Goal: Information Seeking & Learning: Find specific fact

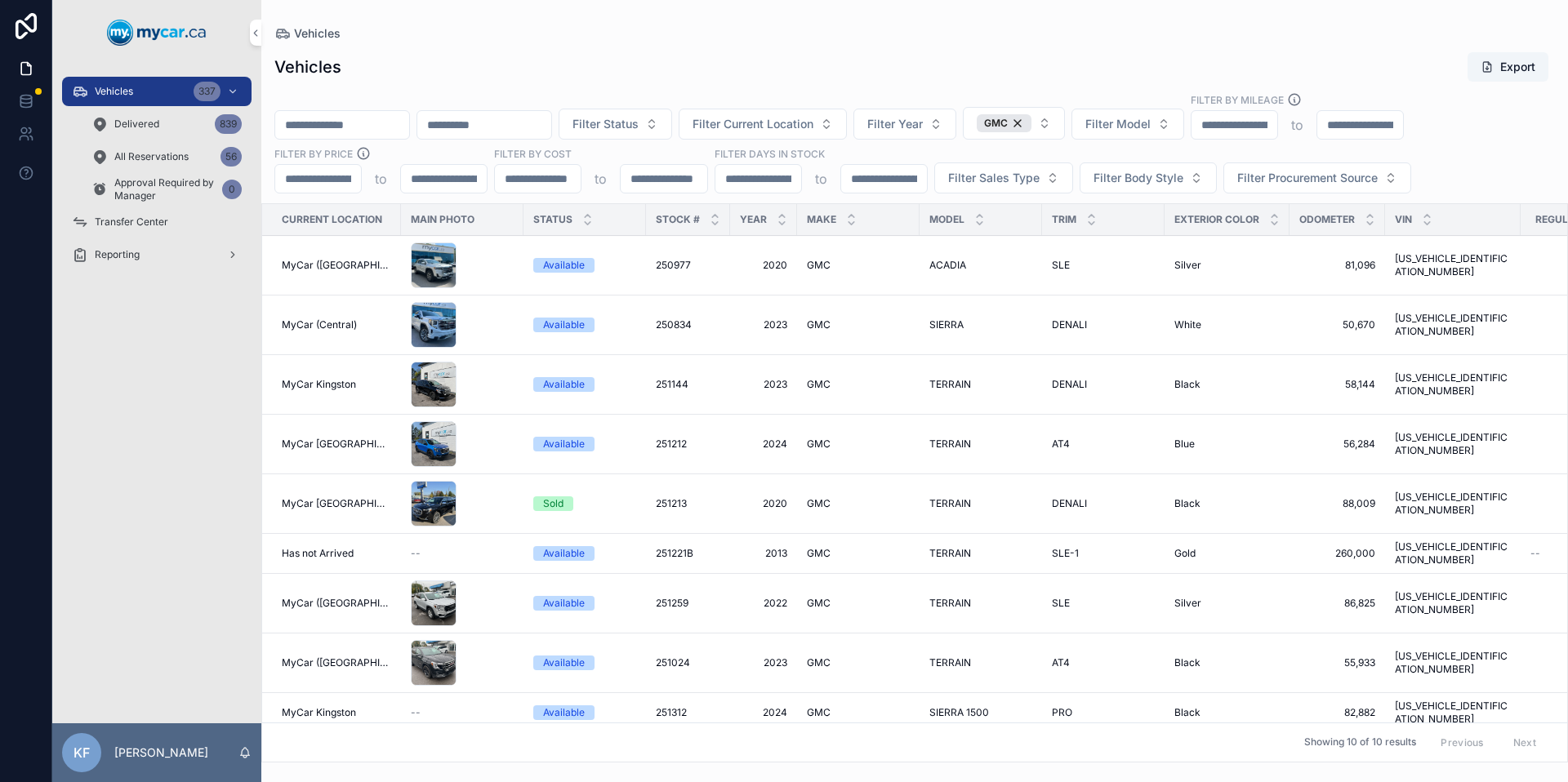
click at [132, 91] on span "Vehicles" at bounding box center [114, 91] width 39 height 13
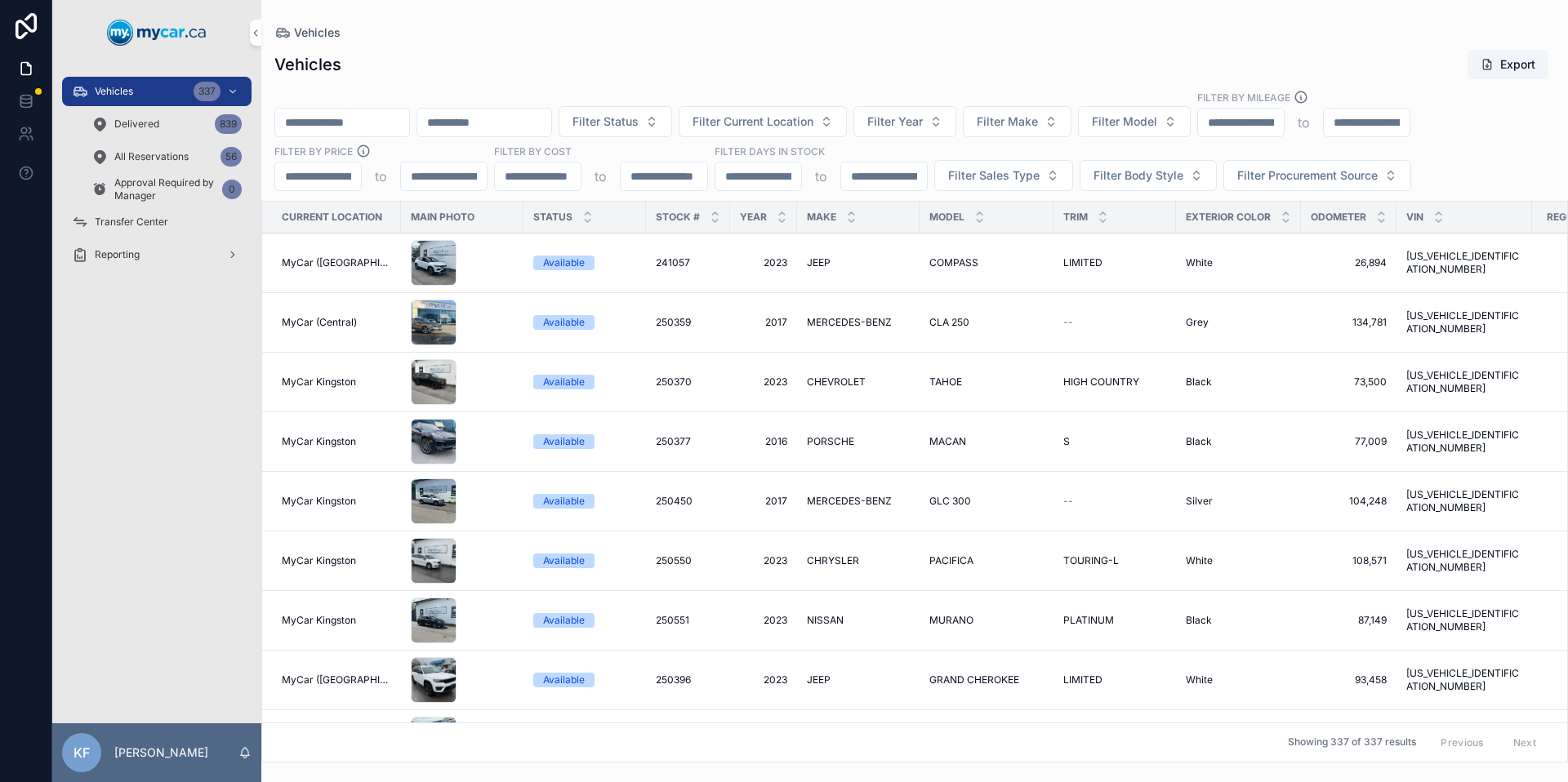
click at [1038, 118] on span "Filter Make" at bounding box center [1007, 122] width 61 height 17
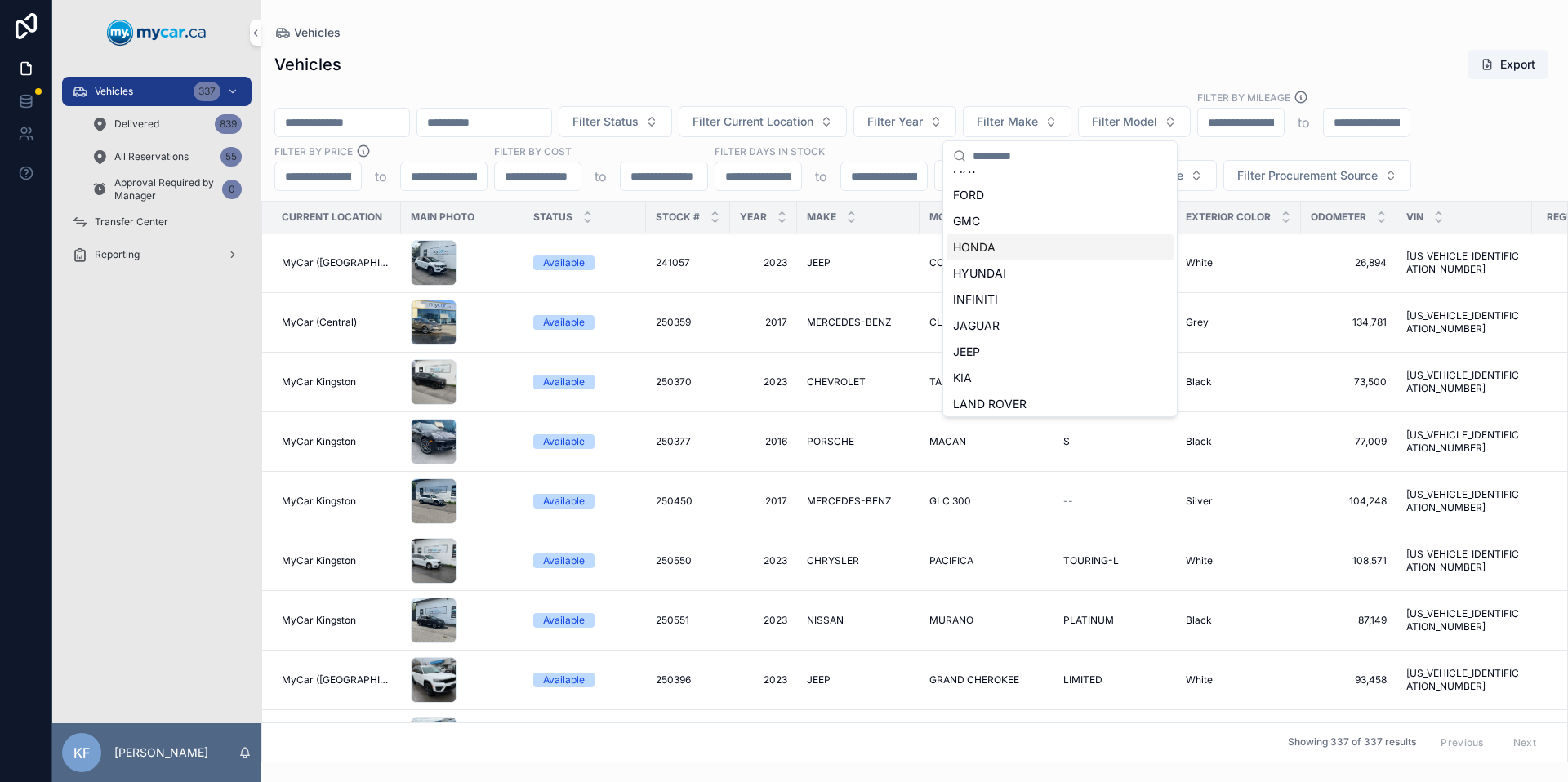
click at [1000, 248] on div "HONDA" at bounding box center [1060, 247] width 227 height 26
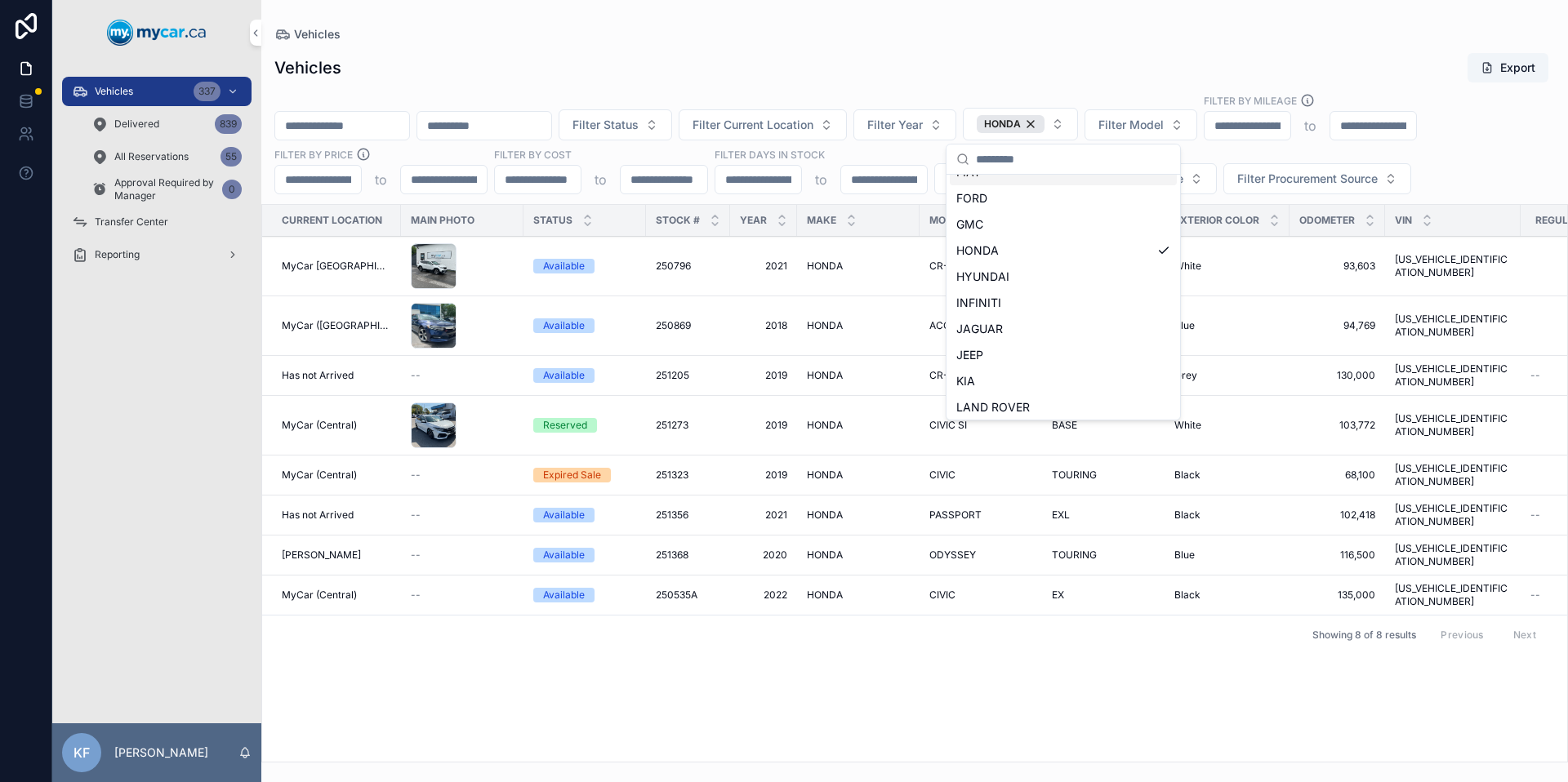
click at [933, 71] on div "Vehicles Export" at bounding box center [915, 67] width 1281 height 31
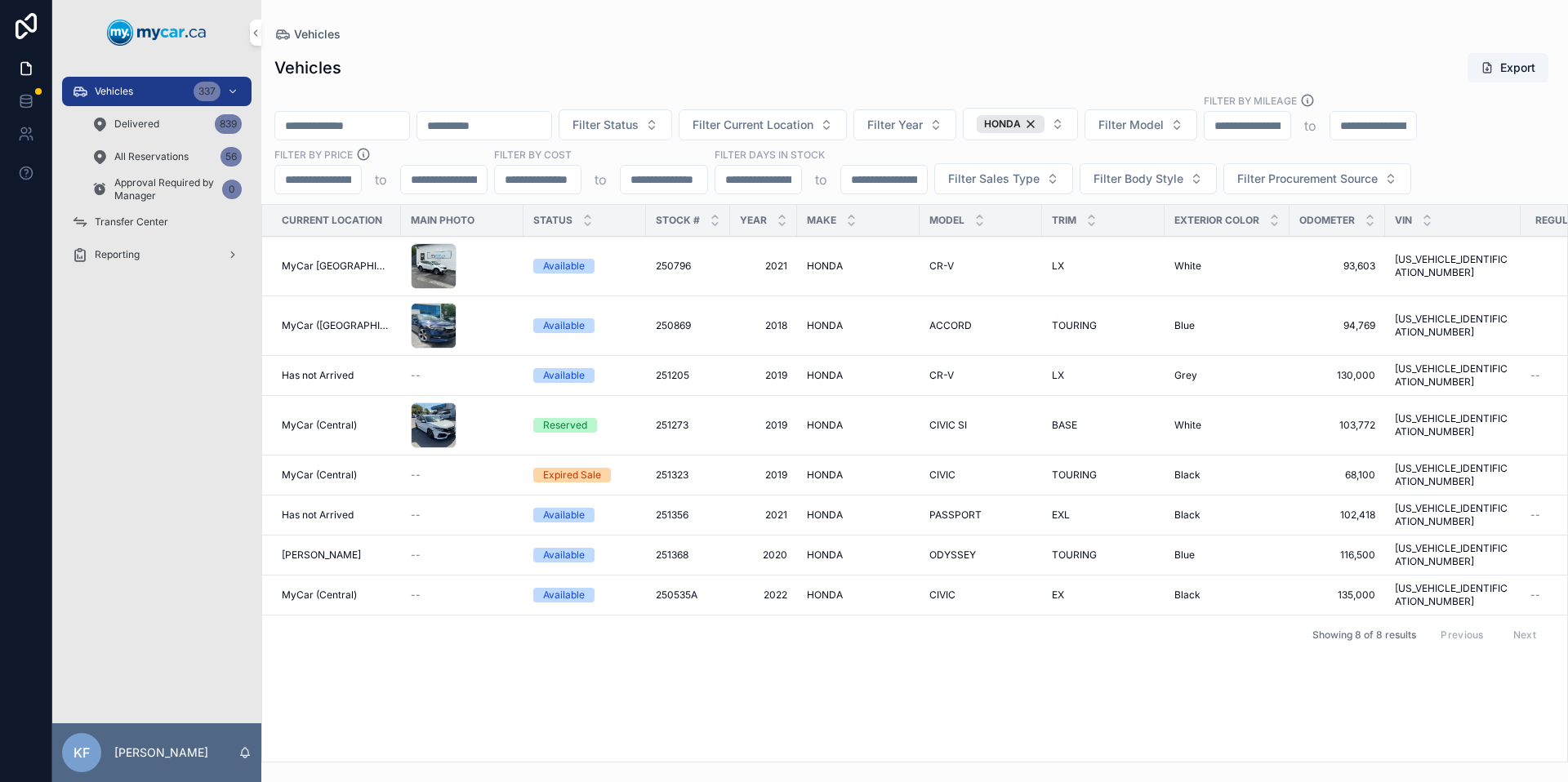
click at [544, 588] on div "Available" at bounding box center [565, 595] width 42 height 15
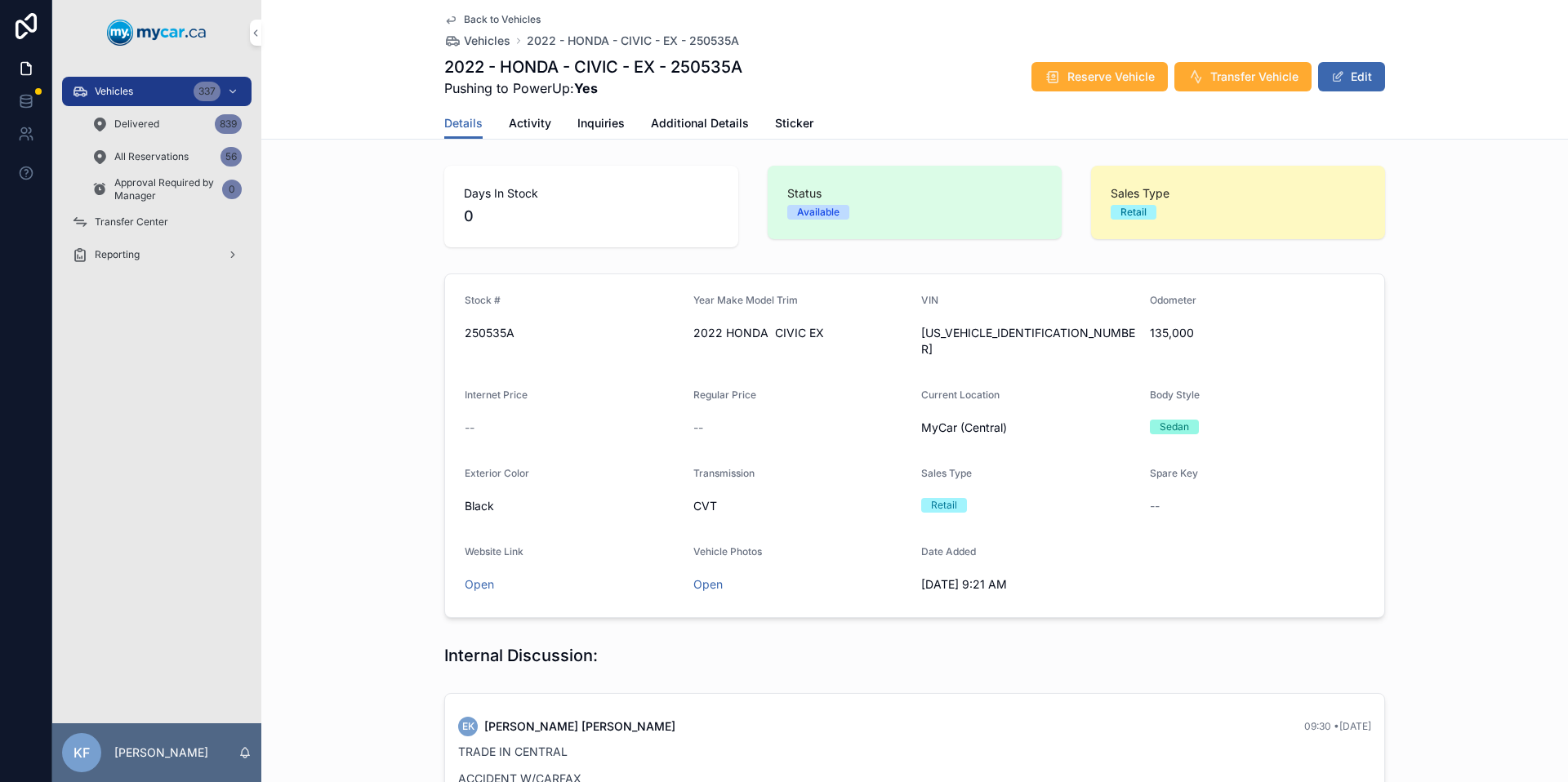
click at [977, 333] on span "[US_VEHICLE_IDENTIFICATION_NUMBER]" at bounding box center [1029, 341] width 215 height 33
copy span "[US_VEHICLE_IDENTIFICATION_NUMBER]"
